Goal: Information Seeking & Learning: Understand process/instructions

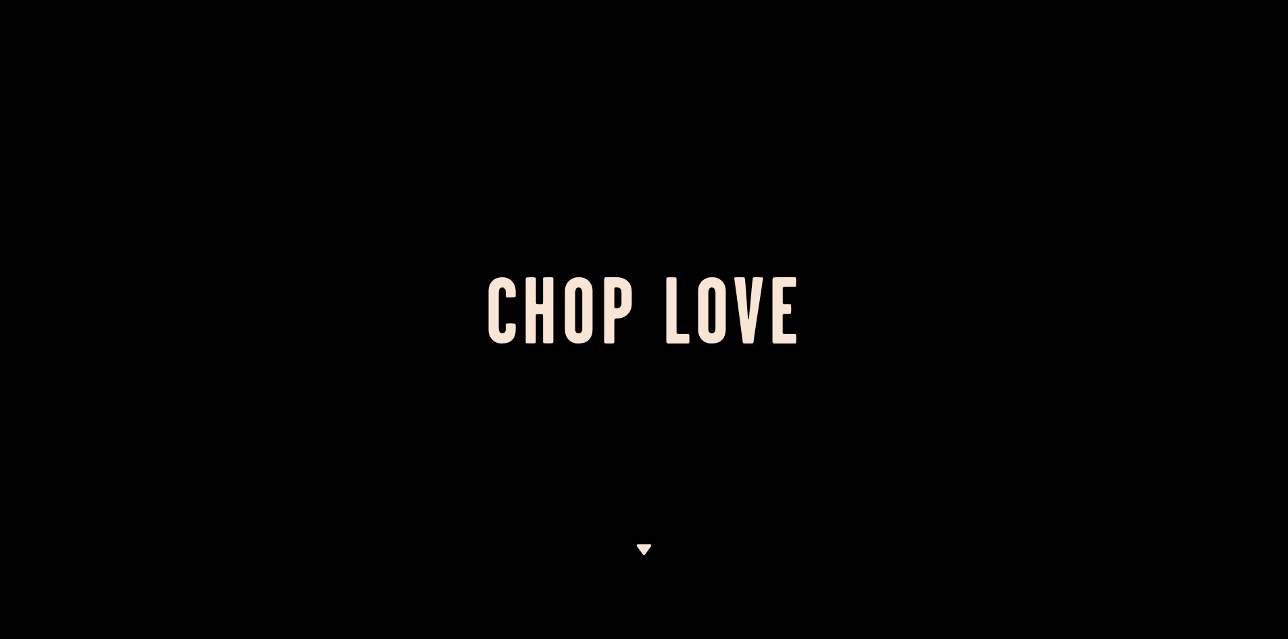
click at [639, 553] on img at bounding box center [643, 549] width 17 height 11
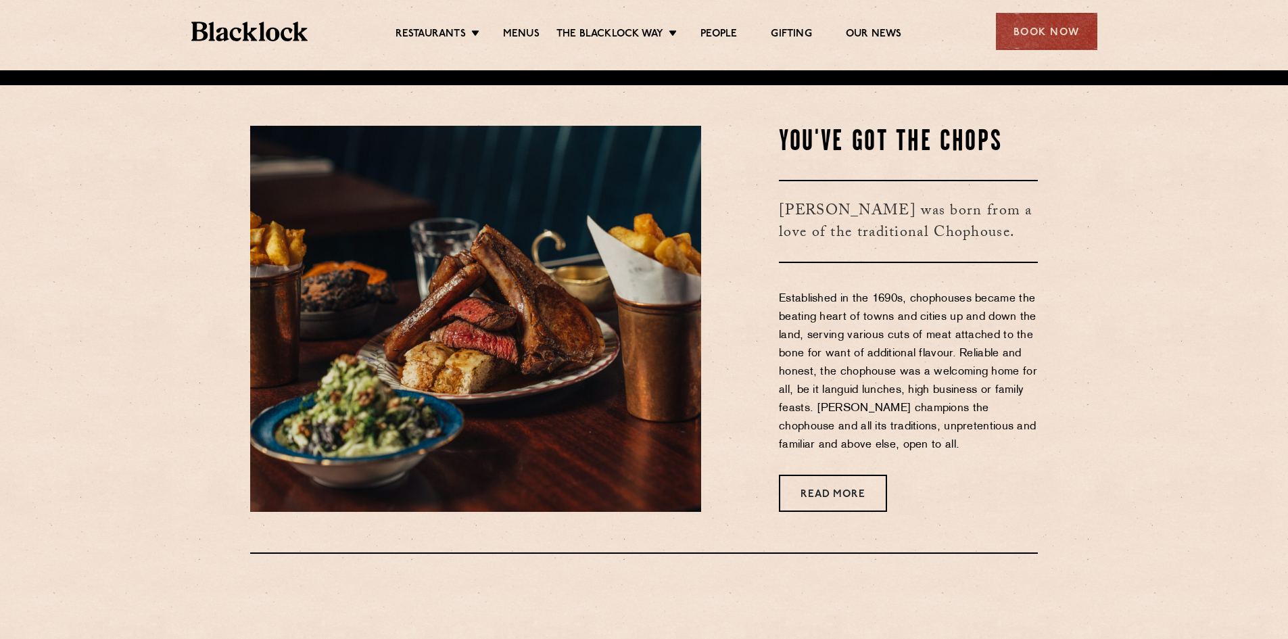
scroll to position [568, 0]
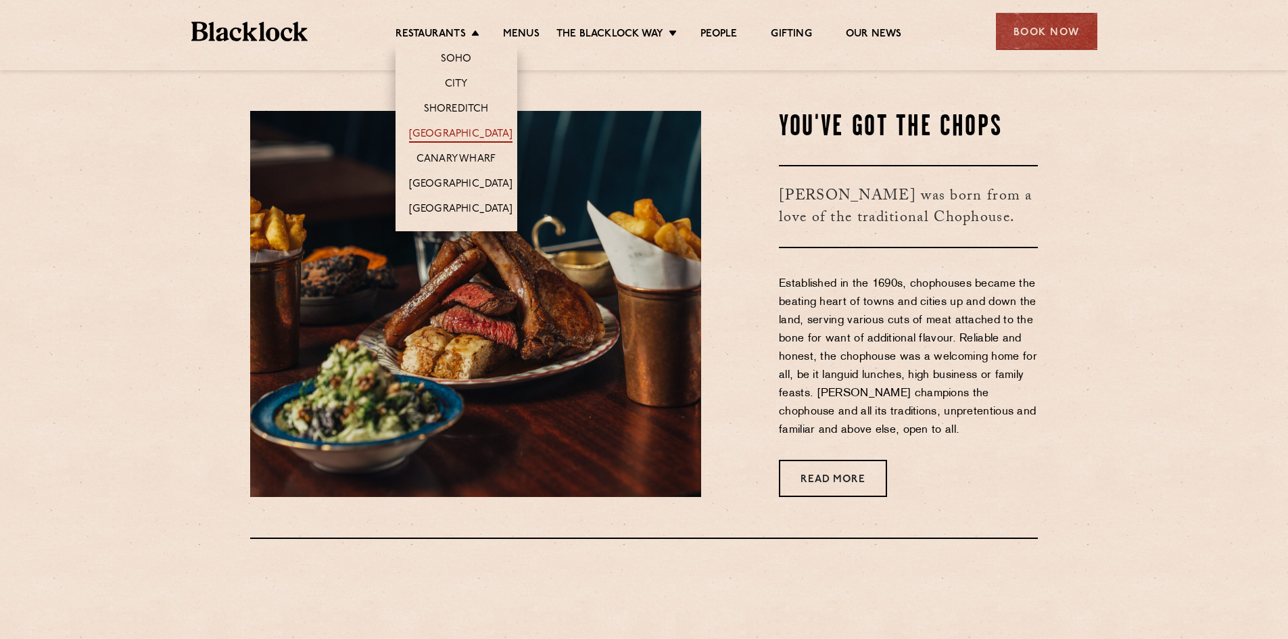
click at [466, 136] on link "[GEOGRAPHIC_DATA]" at bounding box center [460, 135] width 103 height 15
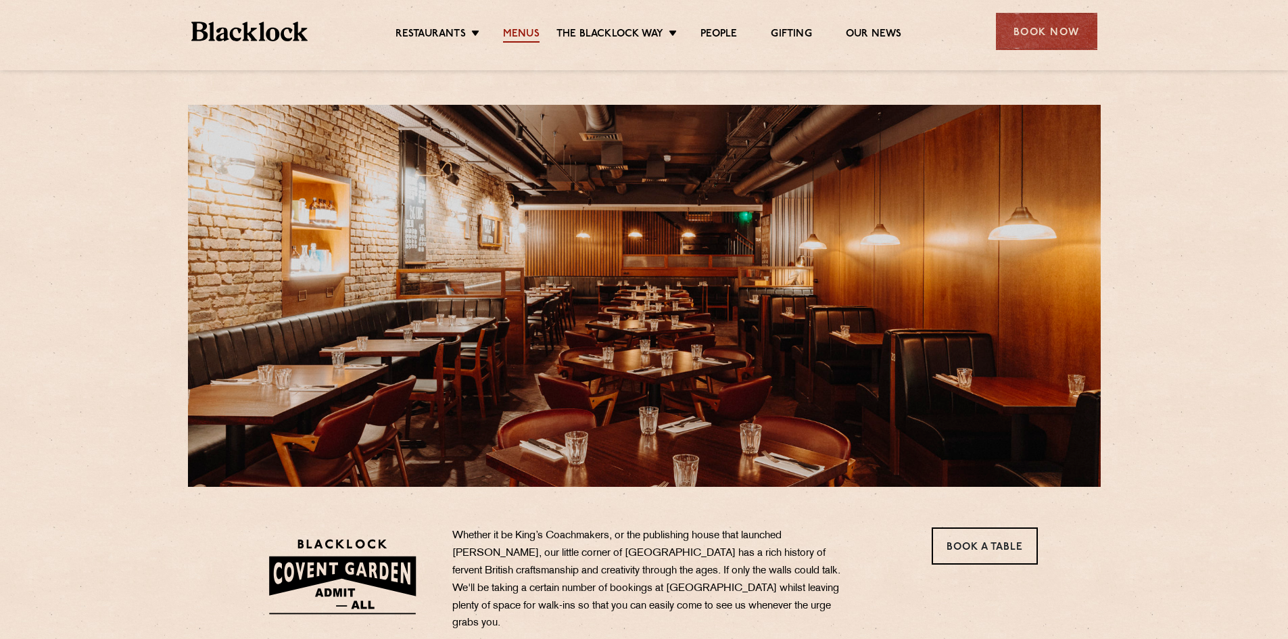
click at [511, 31] on link "Menus" at bounding box center [521, 35] width 37 height 15
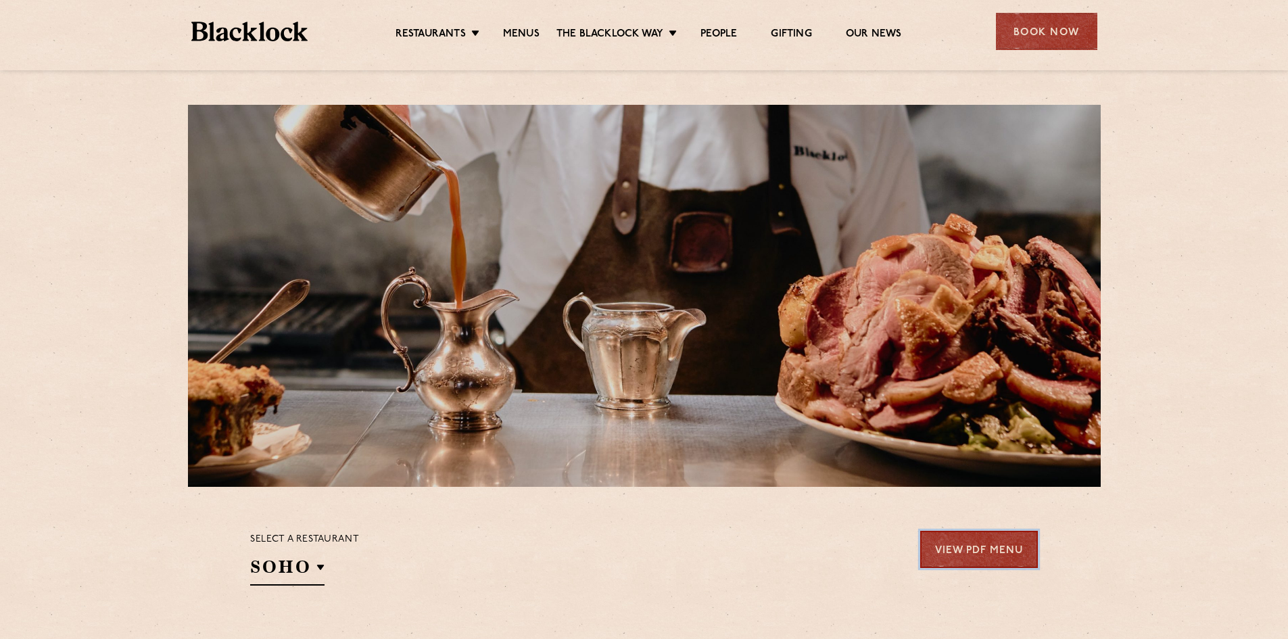
click at [989, 552] on link "View PDF Menu" at bounding box center [979, 549] width 118 height 37
